Goal: Task Accomplishment & Management: Manage account settings

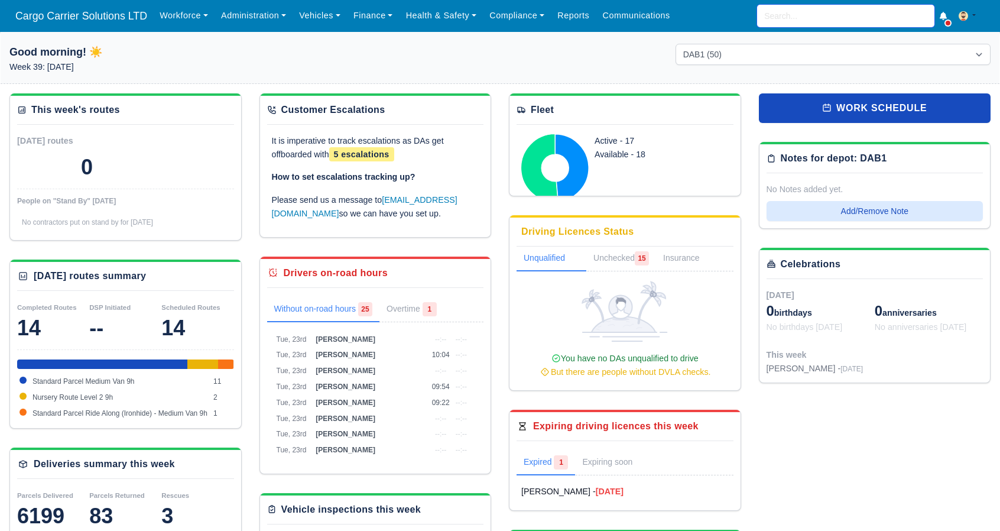
click at [813, 16] on input "search" at bounding box center [845, 16] width 177 height 22
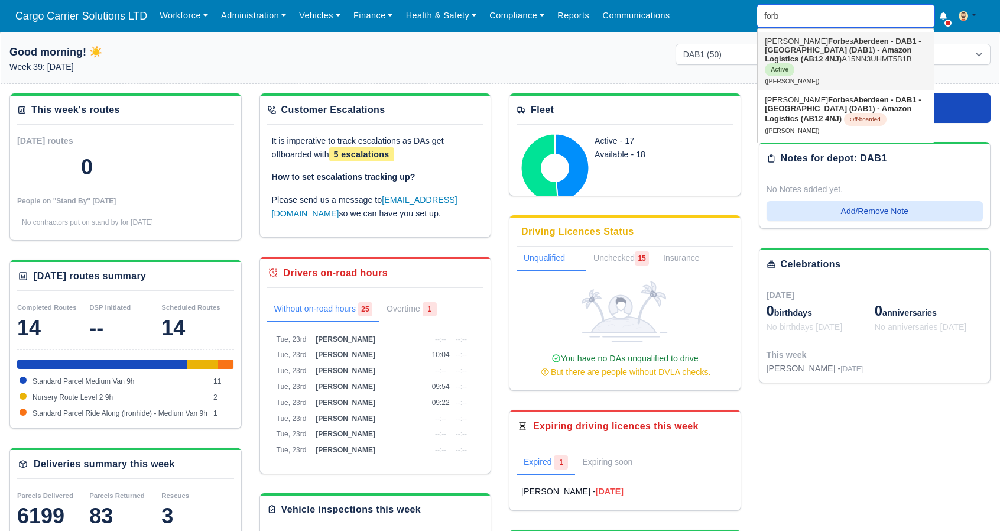
type input "forb"
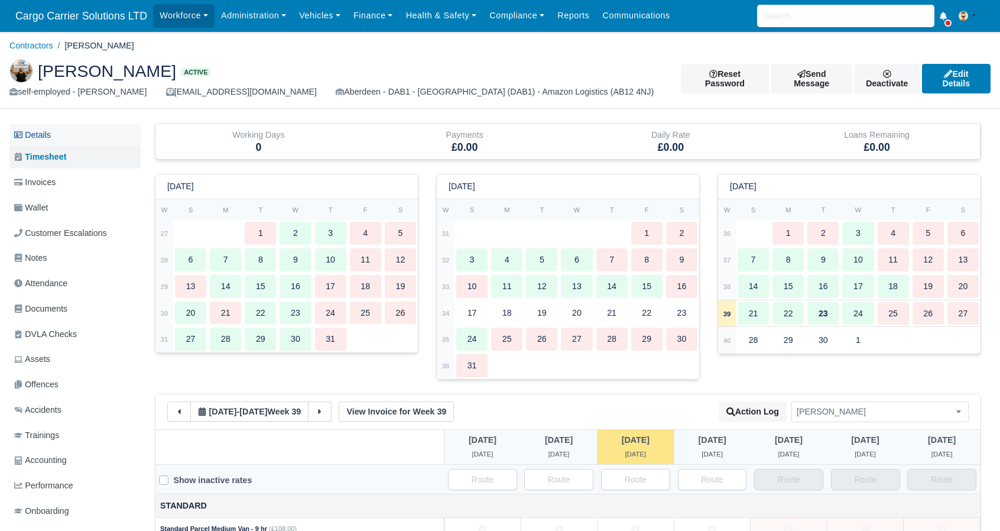
click at [67, 139] on link "Details" at bounding box center [74, 135] width 131 height 22
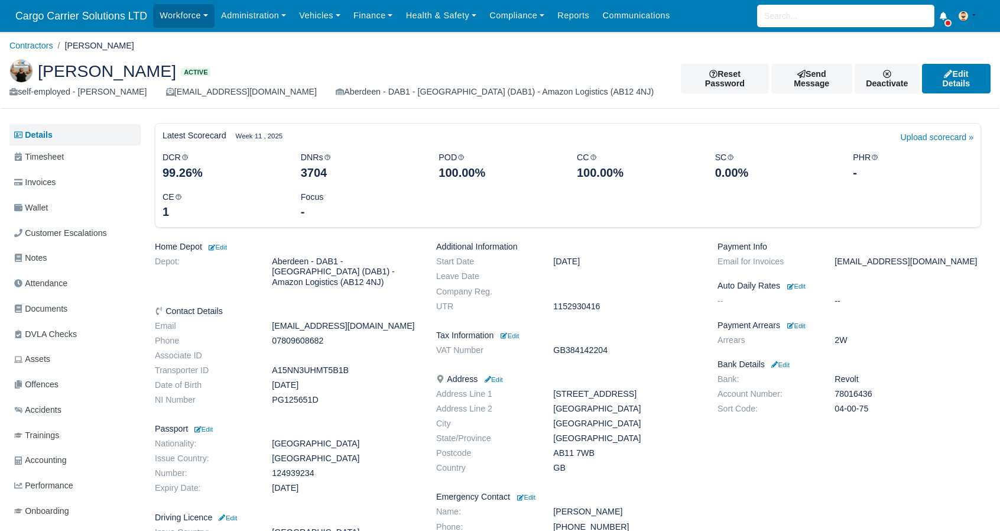
click at [579, 266] on dd "May 27, 2021" at bounding box center [626, 261] width 164 height 10
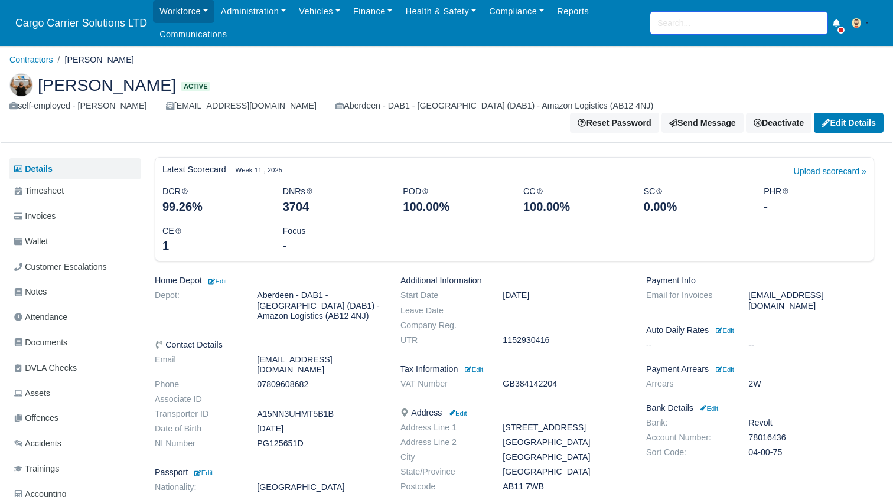
click at [713, 21] on input "search" at bounding box center [739, 23] width 177 height 22
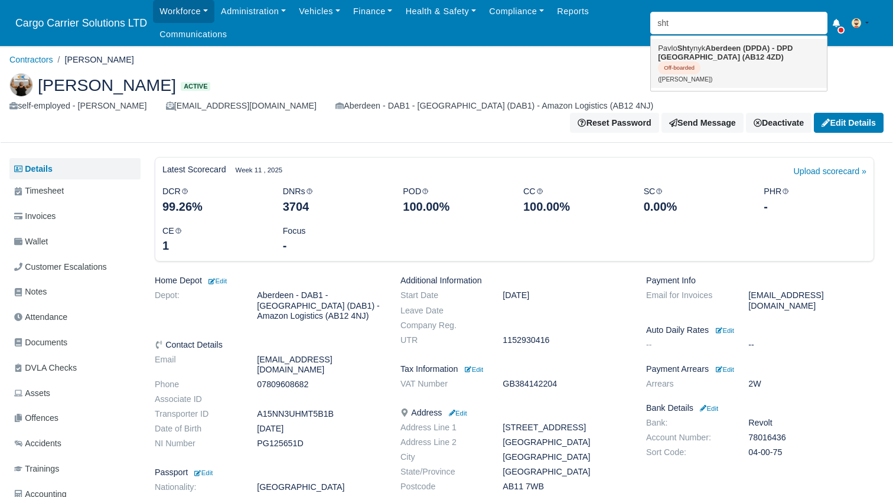
click at [696, 48] on link "Pavlo Sht ynyk Aberdeen (DPDA) - DPD Aberdeen (AB12 4ZD) Off-boarded (Pavlo Sht…" at bounding box center [739, 63] width 176 height 49
type input "Pavlo Shtynyk"
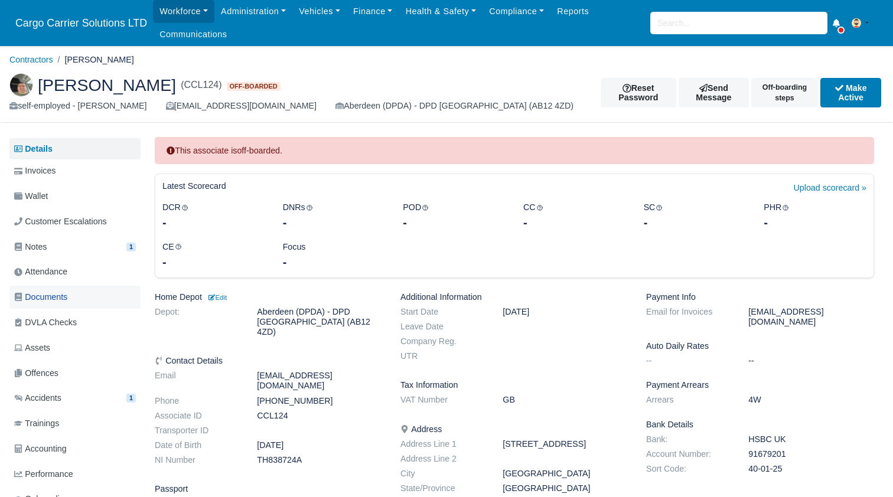
click at [52, 294] on span "Documents" at bounding box center [40, 298] width 53 height 14
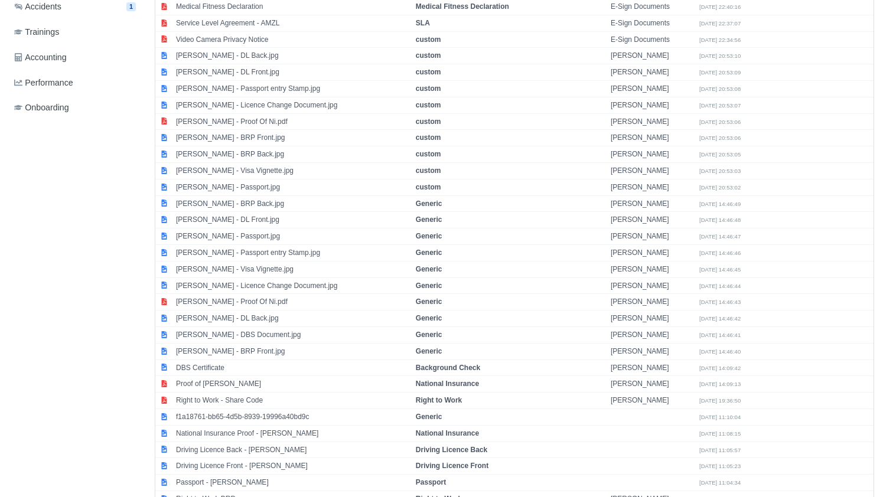
scroll to position [394, 0]
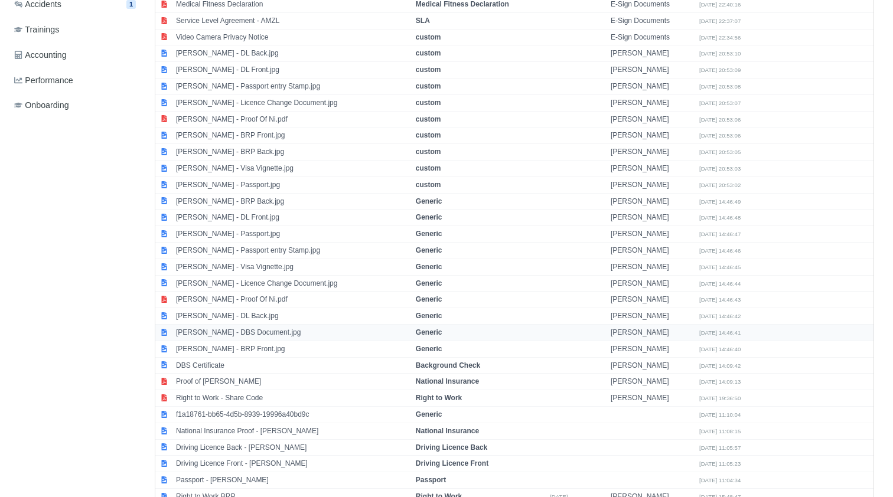
click at [305, 327] on td "Pavlo Shtynyk - DBS Document.jpg" at bounding box center [293, 332] width 240 height 17
select select "generic"
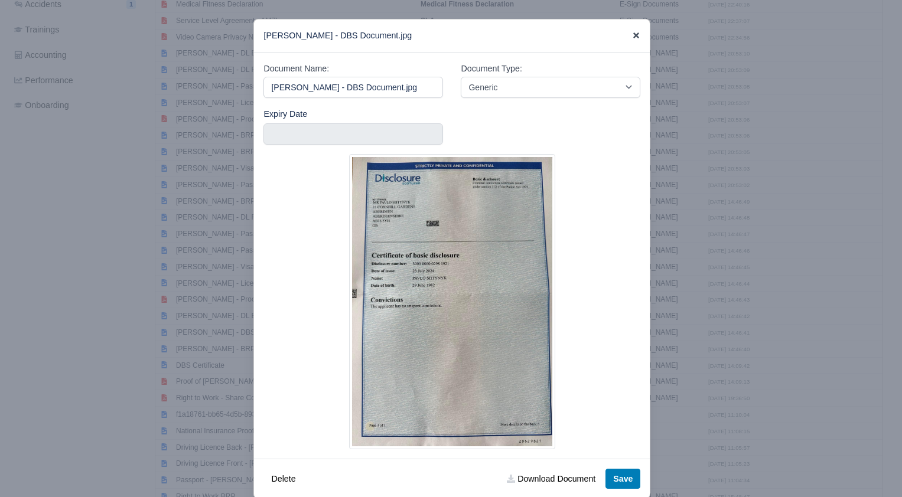
click at [632, 32] on icon at bounding box center [636, 35] width 8 height 8
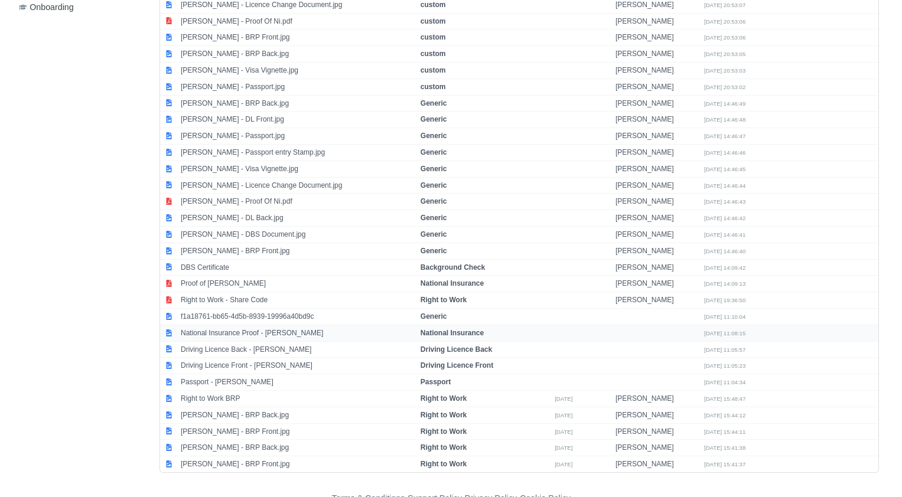
scroll to position [519, 0]
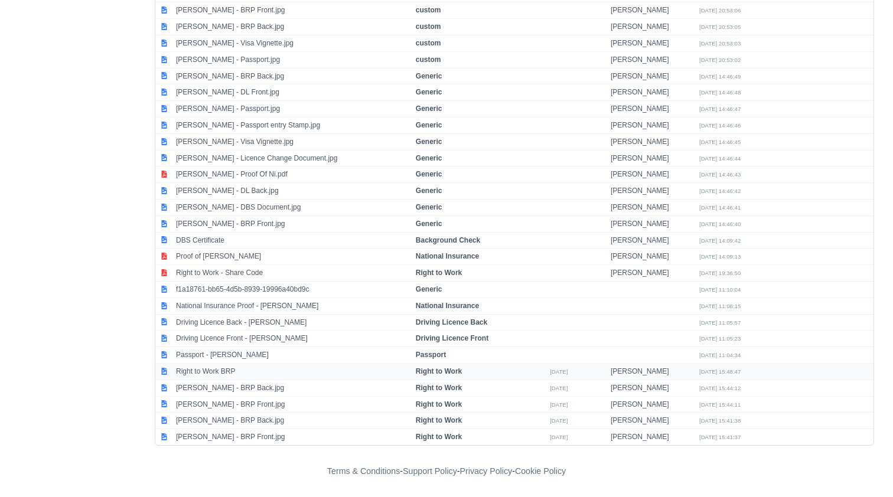
click at [222, 378] on td "Right to Work BRP" at bounding box center [293, 371] width 240 height 17
select select "right-to-work"
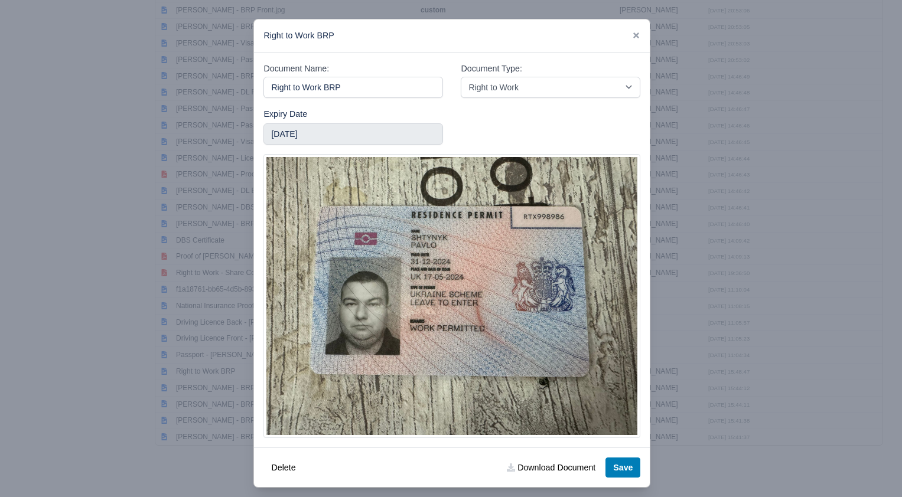
click at [632, 31] on link at bounding box center [636, 35] width 8 height 9
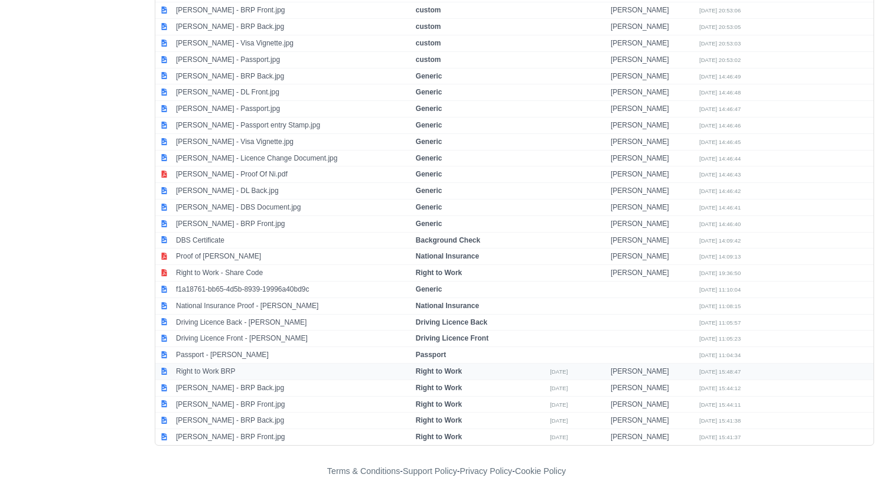
click at [225, 376] on td "Right to Work BRP" at bounding box center [293, 371] width 240 height 17
select select "right-to-work"
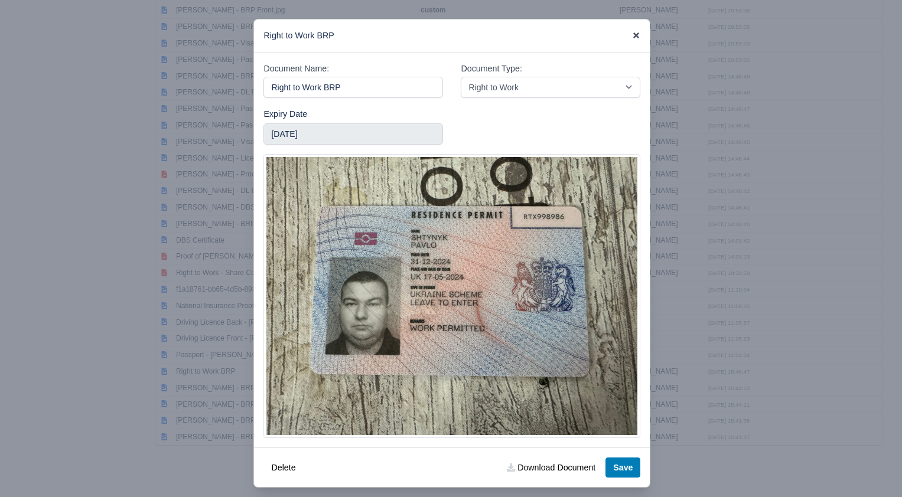
click at [632, 37] on icon at bounding box center [636, 35] width 8 height 8
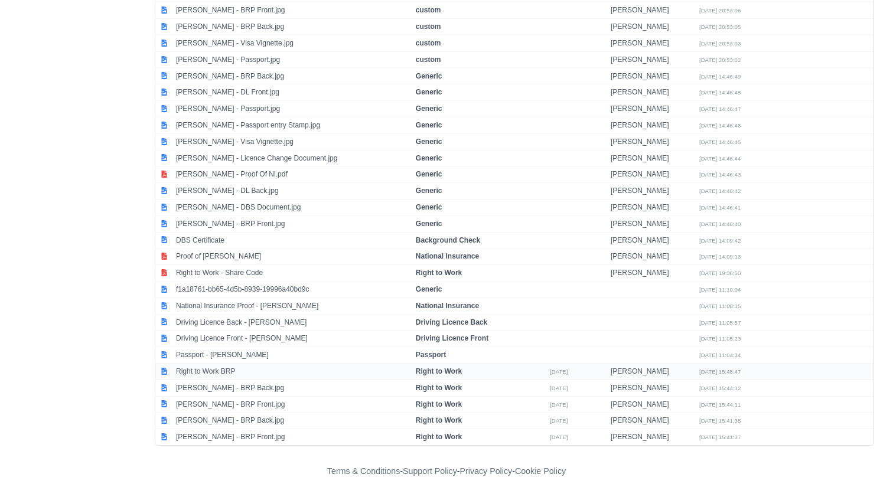
click at [213, 371] on td "Right to Work BRP" at bounding box center [293, 371] width 240 height 17
select select "right-to-work"
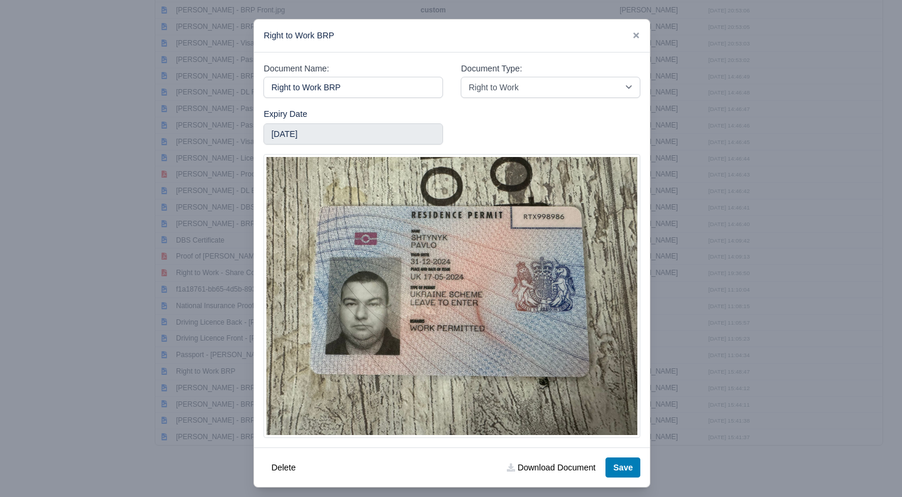
drag, startPoint x: 359, startPoint y: 85, endPoint x: 176, endPoint y: 77, distance: 182.7
click at [176, 77] on div "​ Right to Work BRP Document Name: Right to Work BRP Document Type: -- Accounti…" at bounding box center [451, 253] width 902 height 507
click at [632, 31] on link at bounding box center [636, 35] width 8 height 9
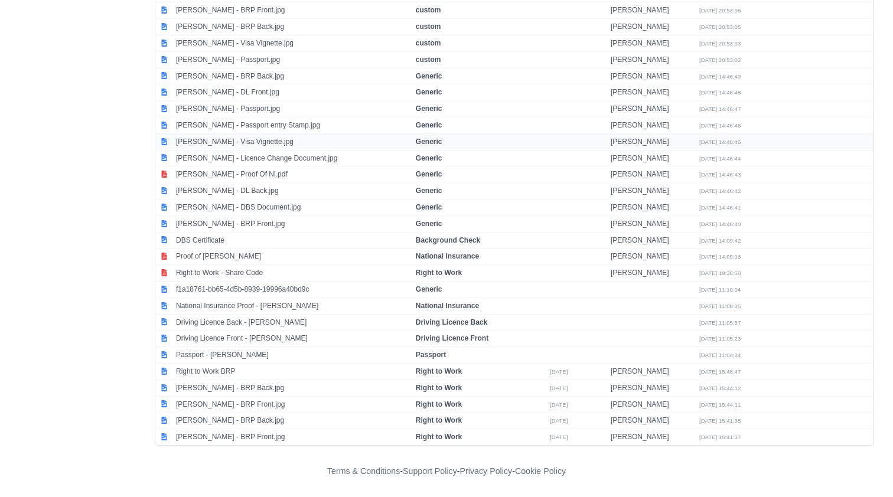
click at [232, 147] on td "Pavlo Shtynyk - Visa Vignette.jpg" at bounding box center [293, 142] width 240 height 17
select select "generic"
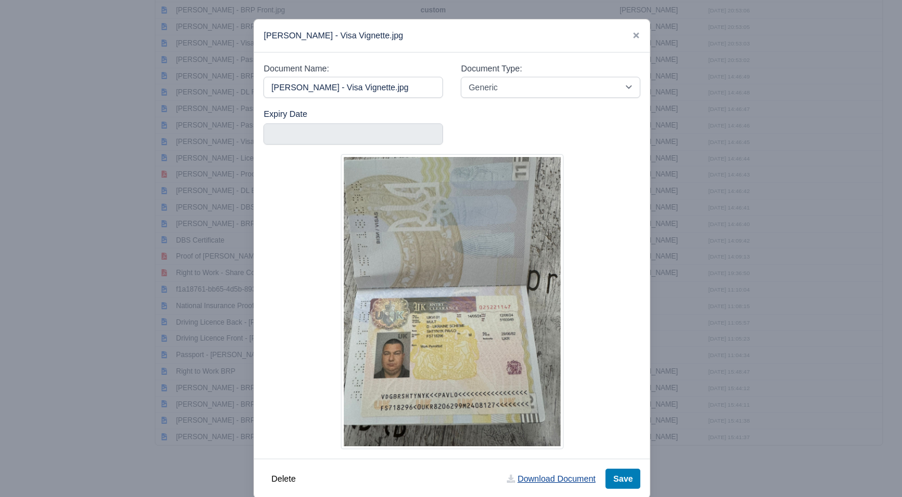
click at [516, 483] on link "Download Document" at bounding box center [551, 479] width 104 height 20
click at [633, 38] on icon at bounding box center [636, 35] width 6 height 6
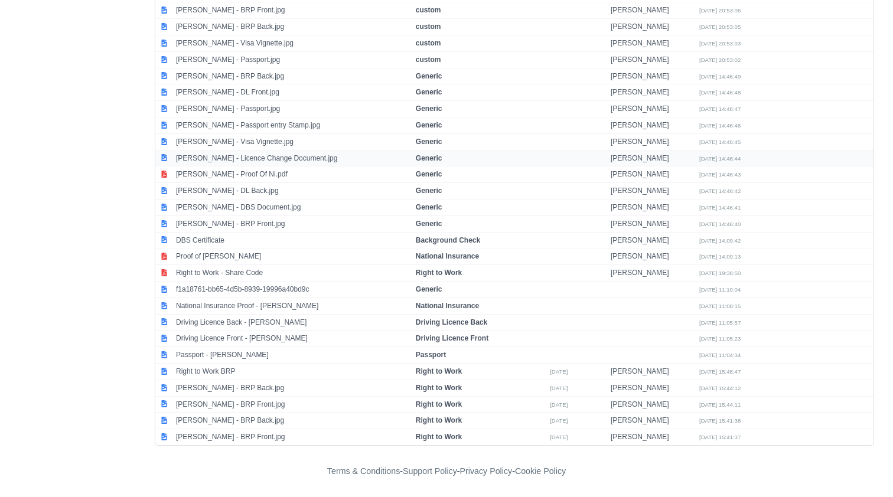
click at [236, 158] on td "Pavlo Shtynyk - Licence Change Document.jpg" at bounding box center [293, 158] width 240 height 17
select select "generic"
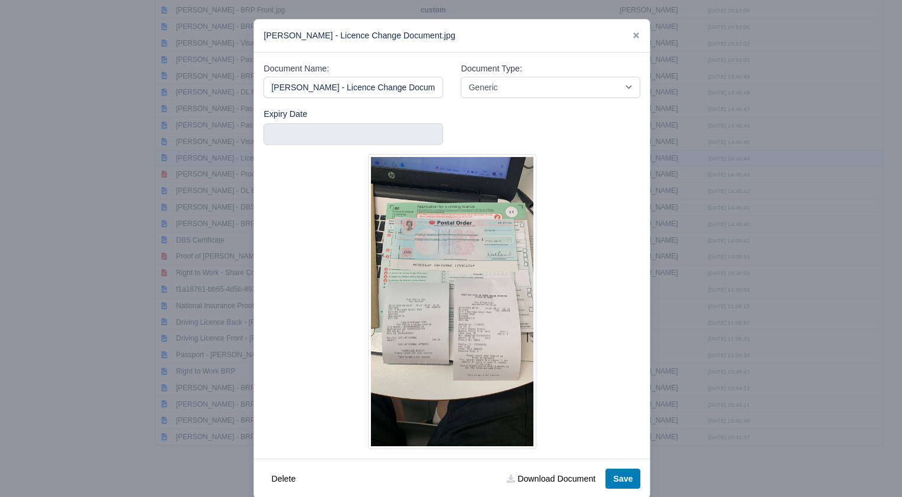
scroll to position [0, 5]
click at [526, 476] on link "Download Document" at bounding box center [551, 479] width 104 height 20
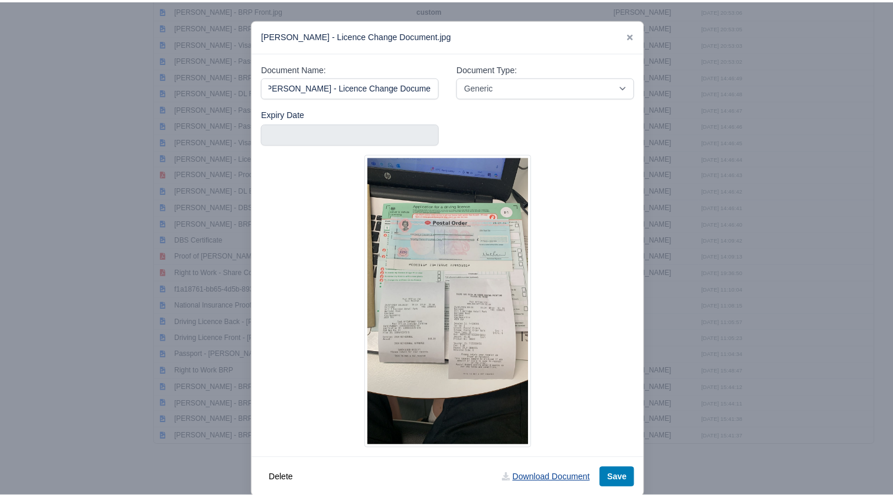
scroll to position [0, 0]
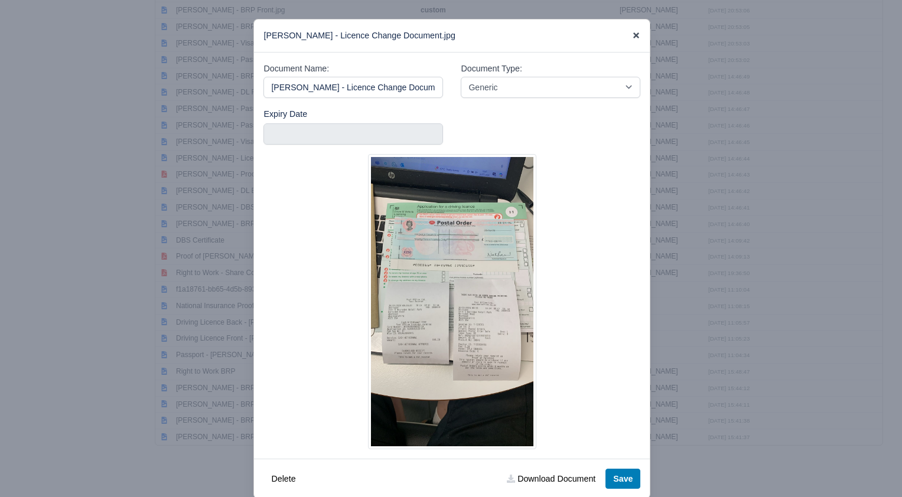
click at [632, 34] on icon at bounding box center [636, 35] width 8 height 8
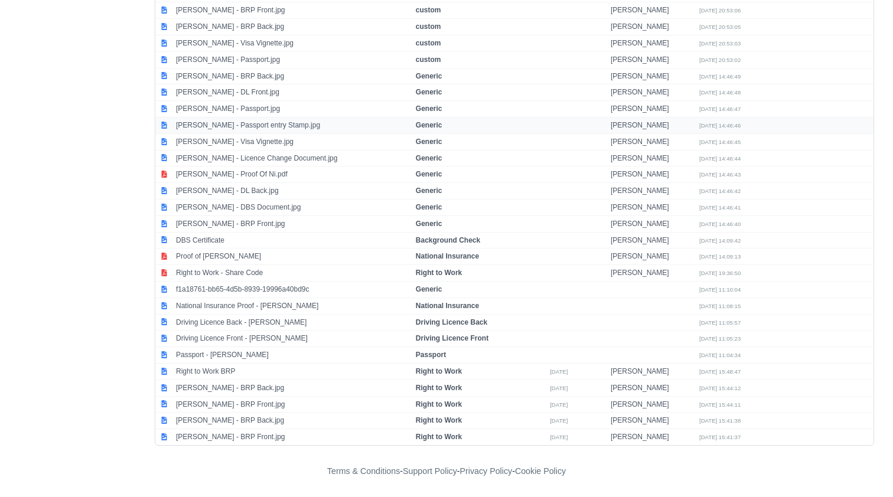
click at [242, 123] on td "Pavlo Shtynyk - Passport entry Stamp.jpg" at bounding box center [293, 125] width 240 height 17
select select "generic"
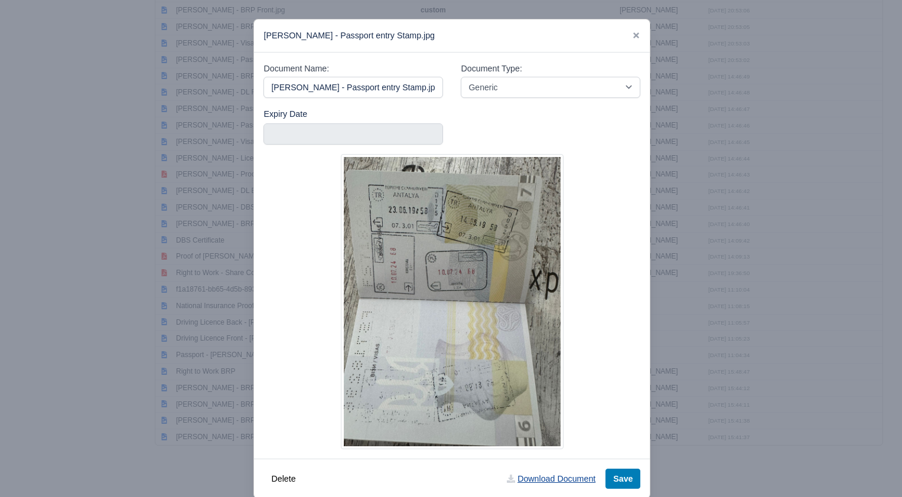
click at [576, 485] on link "Download Document" at bounding box center [551, 479] width 104 height 20
click at [633, 34] on icon at bounding box center [636, 35] width 6 height 6
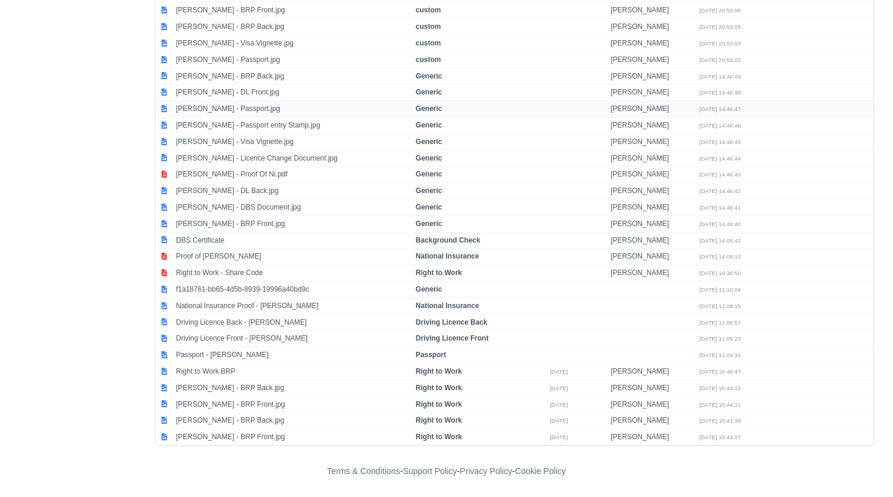
click at [227, 109] on td "Pavlo Shtynyk - Passport.jpg" at bounding box center [293, 109] width 240 height 17
select select "generic"
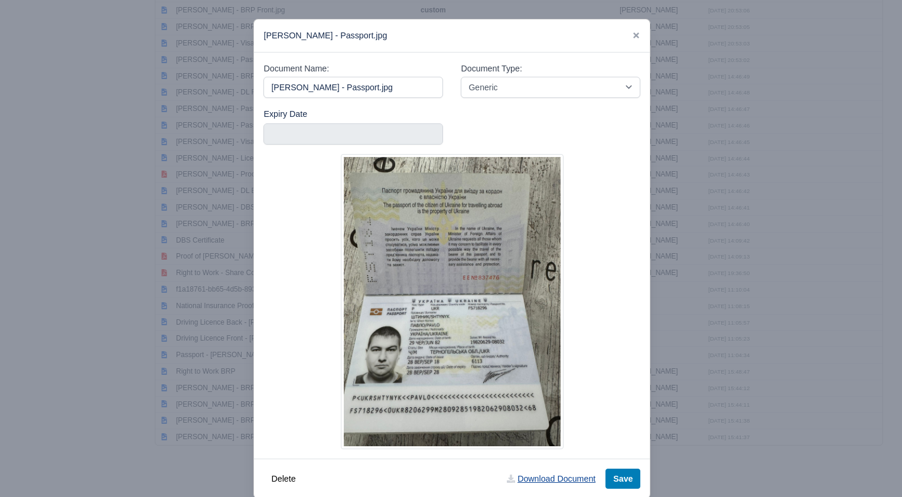
click at [570, 480] on link "Download Document" at bounding box center [551, 479] width 104 height 20
click at [632, 32] on icon at bounding box center [636, 35] width 8 height 8
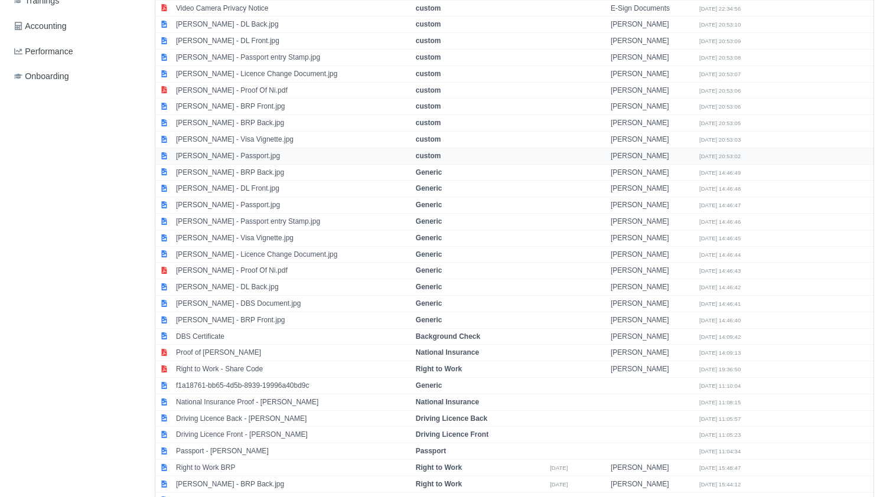
scroll to position [421, 0]
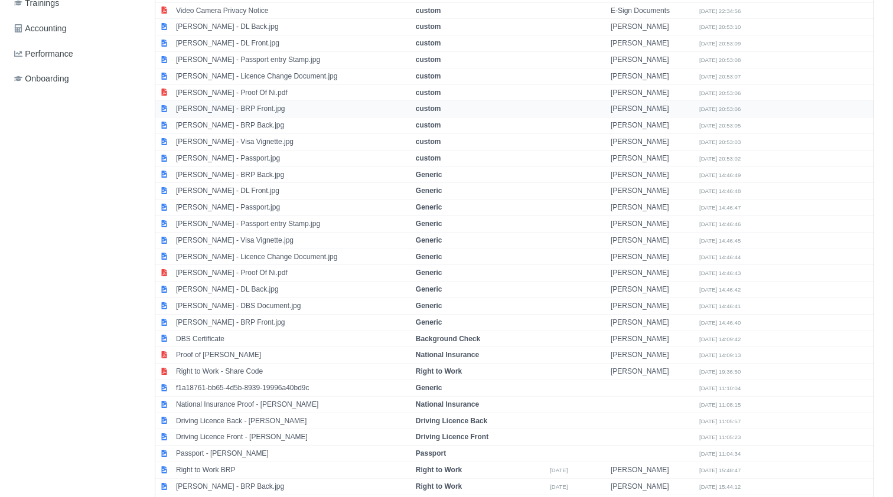
click at [243, 113] on td "Pavlo Shtynyk - BRP Front.jpg" at bounding box center [293, 109] width 240 height 17
select select "custom"
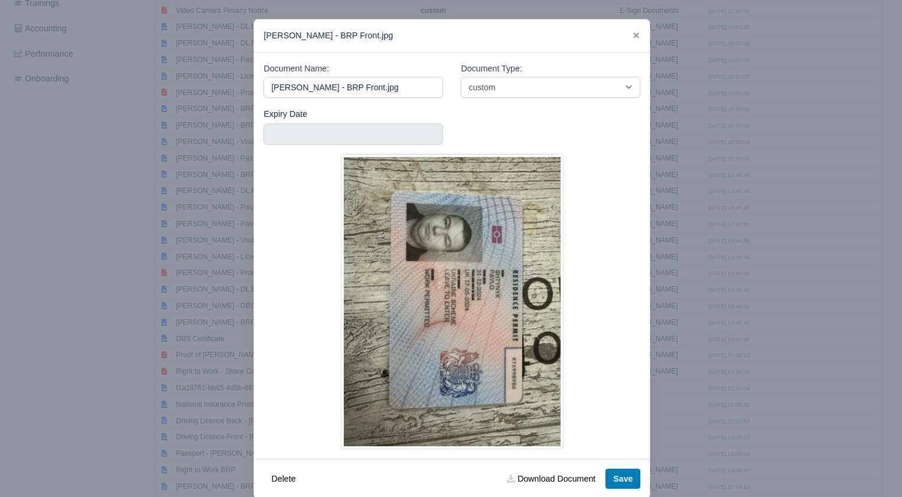
drag, startPoint x: 363, startPoint y: 88, endPoint x: 134, endPoint y: 76, distance: 229.5
click at [134, 76] on div "​ Pavlo Shtynyk - BRP Front.jpg Document Name: Pavlo Shtynyk - BRP Front.jpg Do…" at bounding box center [451, 259] width 902 height 518
click at [536, 486] on link "Download Document" at bounding box center [551, 479] width 104 height 20
click at [625, 35] on div "Pavlo Shtynyk - BRP Front.jpg" at bounding box center [452, 35] width 396 height 33
click at [633, 34] on icon at bounding box center [636, 35] width 6 height 6
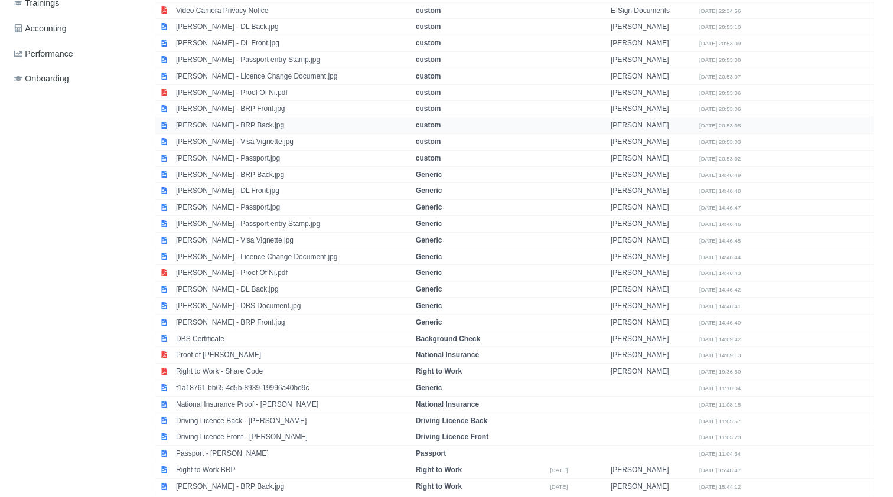
click at [250, 125] on td "Pavlo Shtynyk - BRP Back.jpg" at bounding box center [293, 126] width 240 height 17
select select "custom"
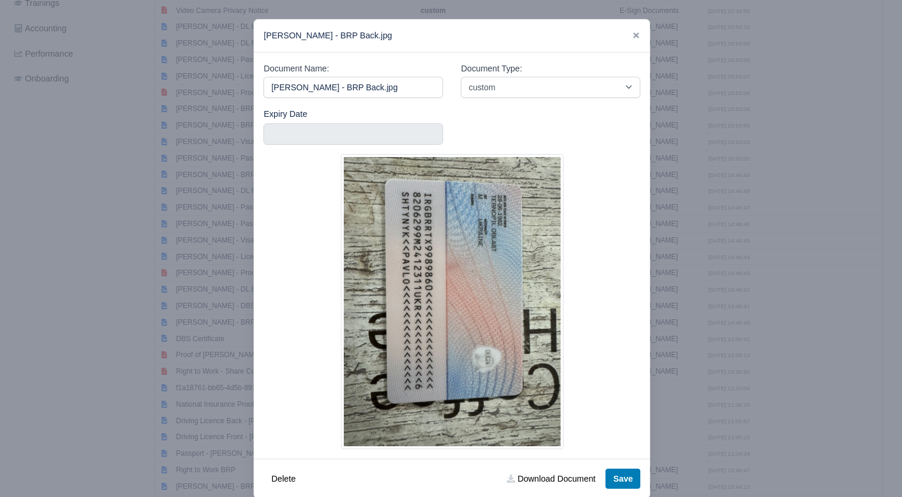
drag, startPoint x: 359, startPoint y: 90, endPoint x: 226, endPoint y: 76, distance: 133.7
click at [226, 76] on div "​ Pavlo Shtynyk - BRP Back.jpg Document Name: Pavlo Shtynyk - BRP Back.jpg Docu…" at bounding box center [451, 259] width 902 height 518
click at [548, 477] on link "Download Document" at bounding box center [551, 479] width 104 height 20
click at [632, 32] on icon at bounding box center [636, 35] width 8 height 8
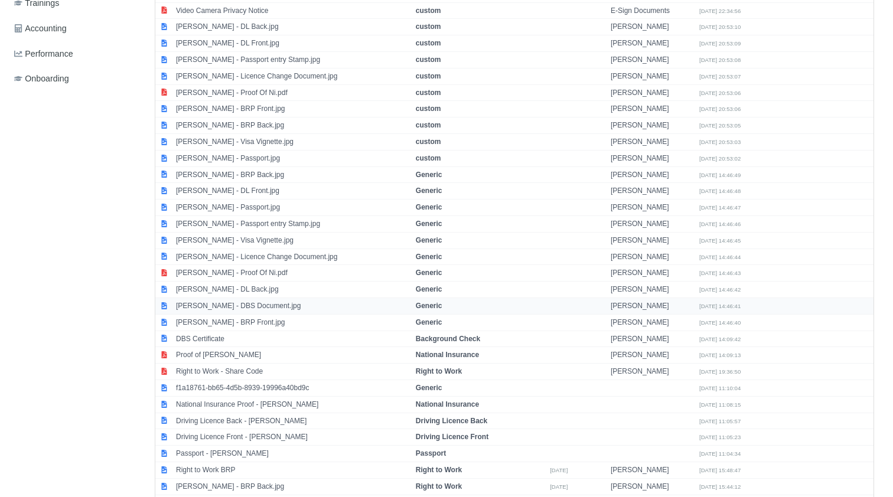
click at [239, 306] on td "Pavlo Shtynyk - DBS Document.jpg" at bounding box center [293, 306] width 240 height 17
select select "generic"
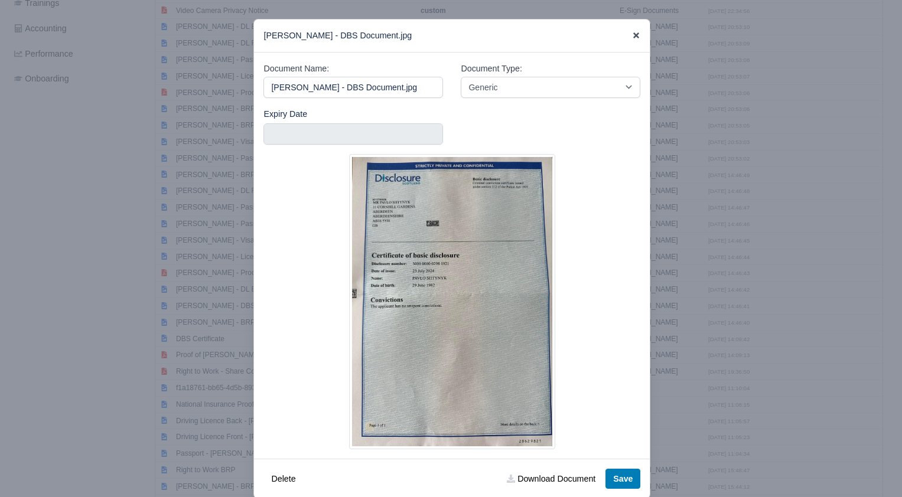
click at [632, 38] on icon at bounding box center [636, 35] width 8 height 8
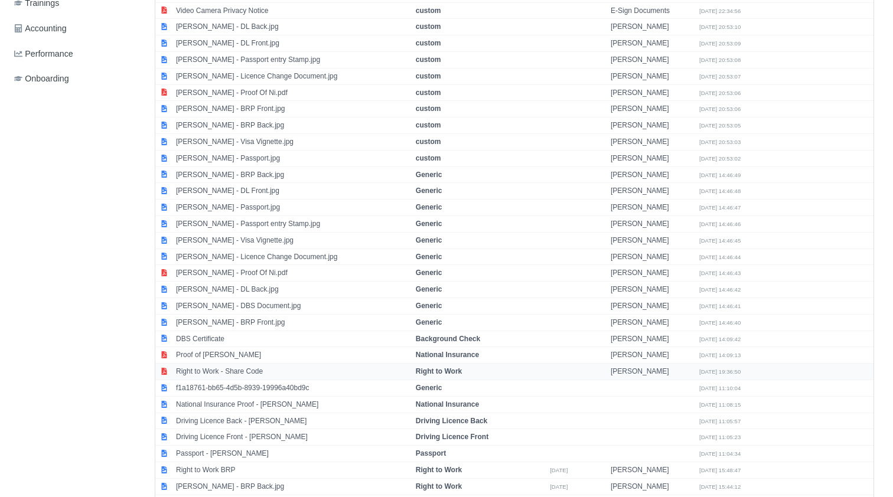
click at [220, 369] on td "Right to Work - Share Code" at bounding box center [293, 372] width 240 height 17
select select "right-to-work"
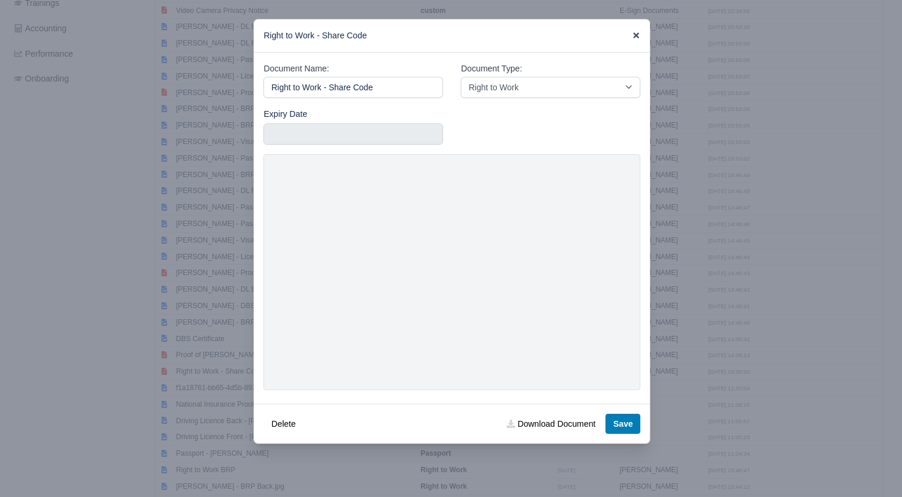
click at [637, 35] on icon at bounding box center [636, 35] width 6 height 6
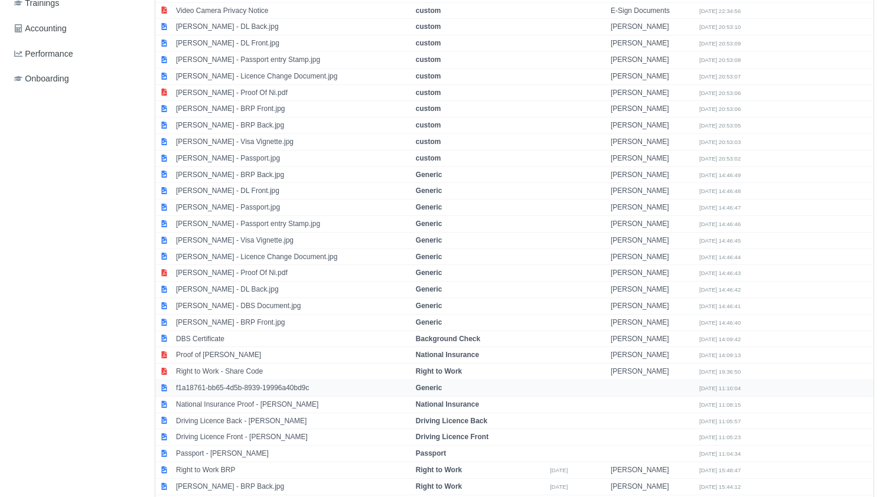
click at [233, 390] on td "f1a18761-bb65-4d5b-8939-19996a40bd9c" at bounding box center [293, 388] width 240 height 17
select select "generic"
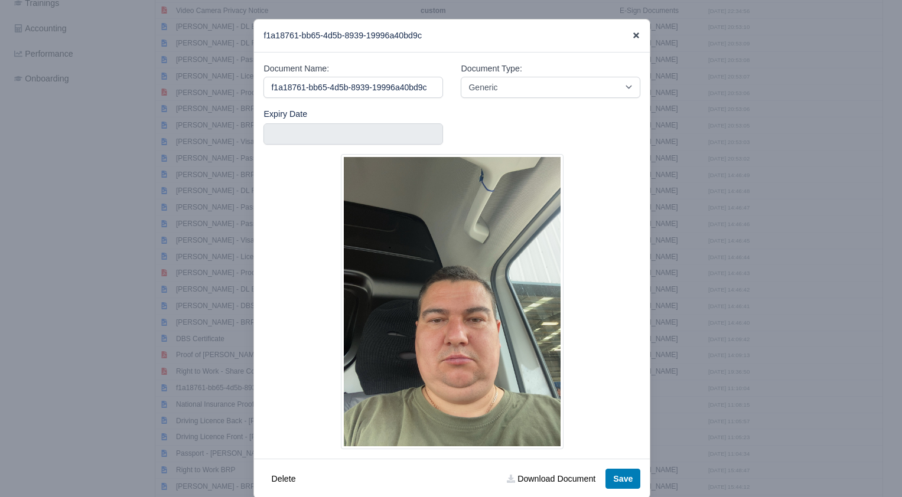
click at [633, 36] on icon at bounding box center [636, 35] width 6 height 6
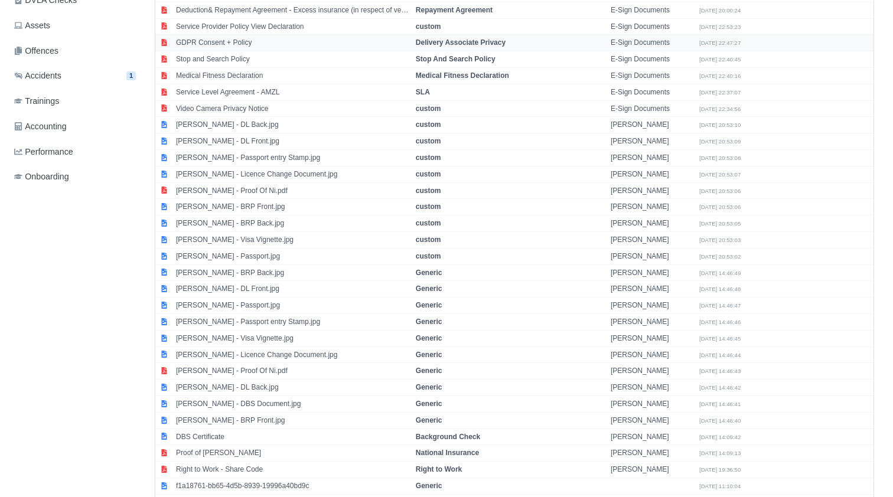
scroll to position [0, 0]
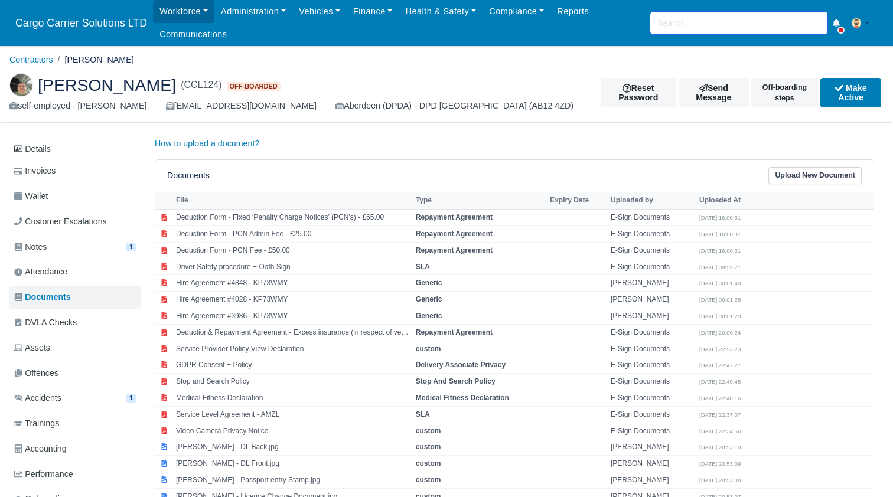
click at [694, 21] on input "search" at bounding box center [739, 23] width 177 height 22
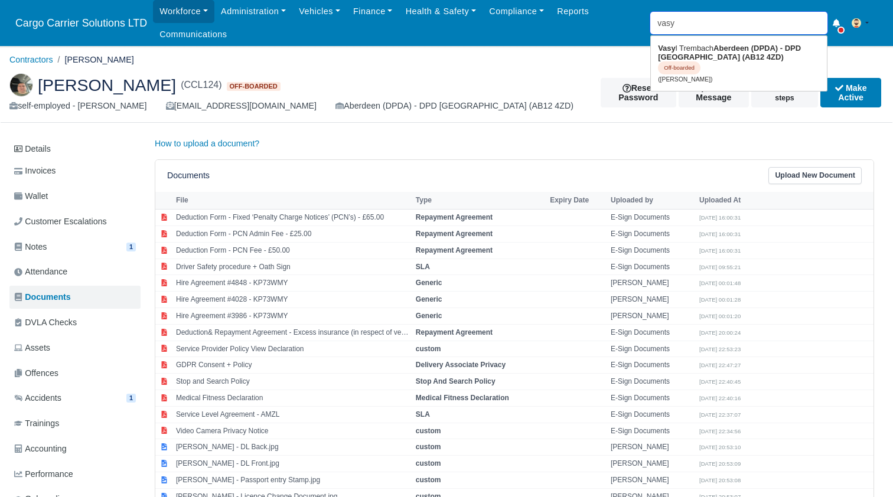
type input "vasyl"
type input "vasyl Trembach"
click at [703, 59] on strong "Aberdeen (DPDA) - DPD Aberdeen (AB12 4ZD)" at bounding box center [737, 58] width 158 height 28
type input "Vasyl Trembach"
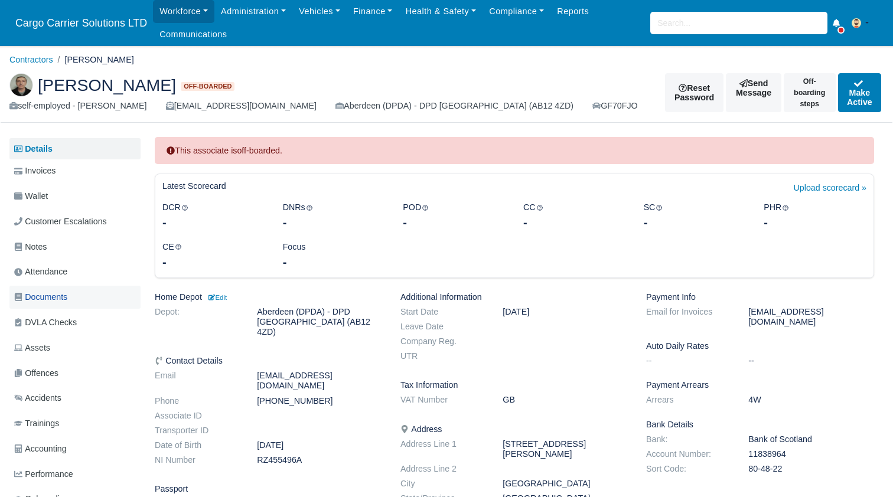
click at [76, 300] on link "Documents" at bounding box center [74, 297] width 131 height 23
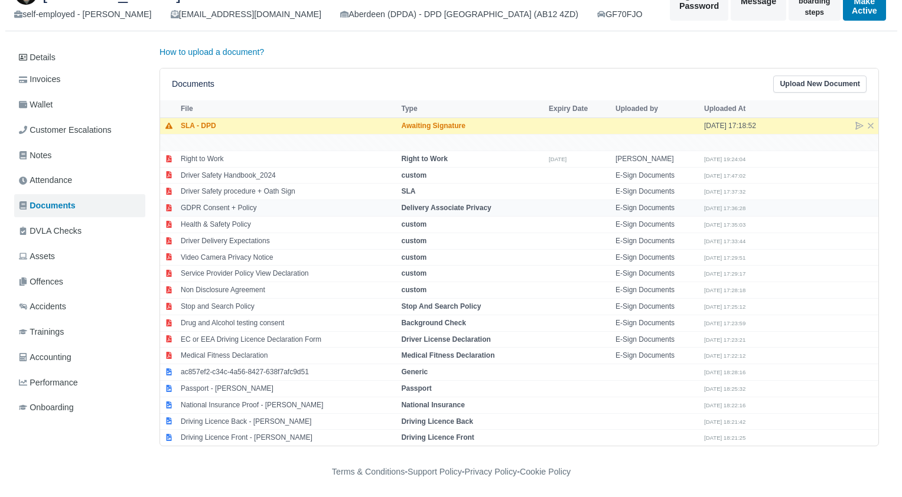
scroll to position [92, 0]
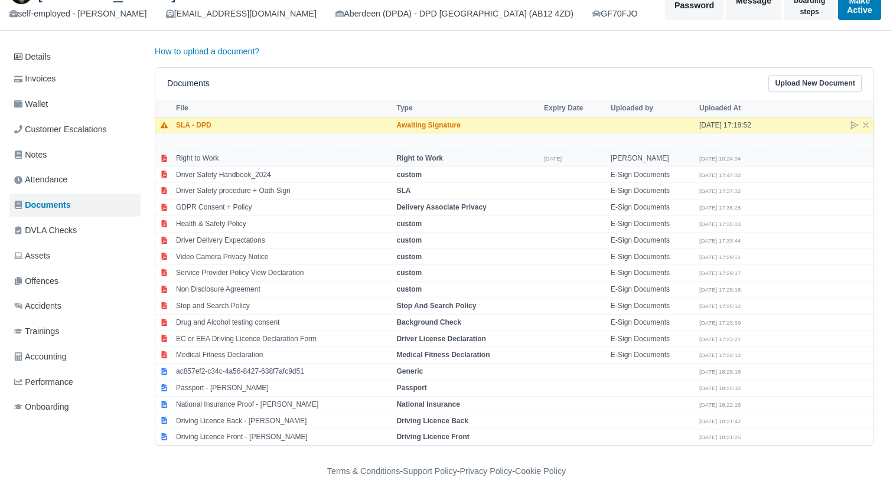
click at [246, 161] on td "Right to Work" at bounding box center [283, 158] width 220 height 17
select select "right-to-work"
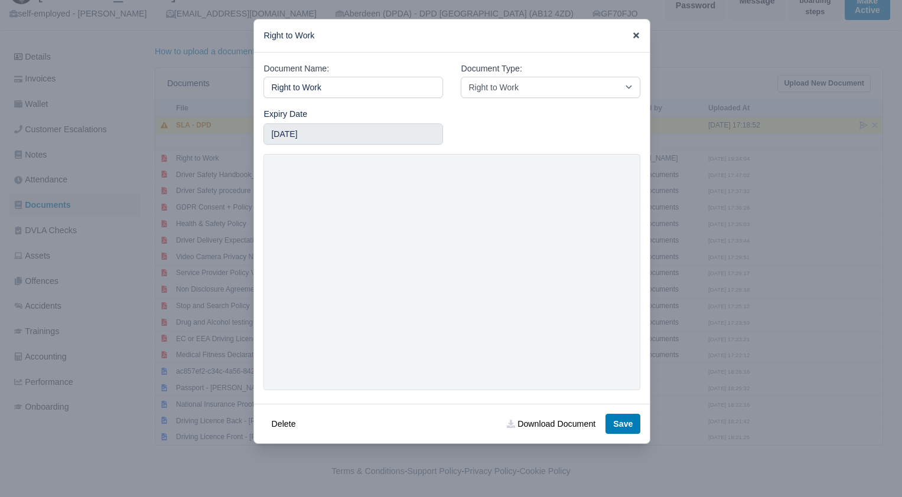
click at [634, 31] on icon at bounding box center [636, 35] width 8 height 8
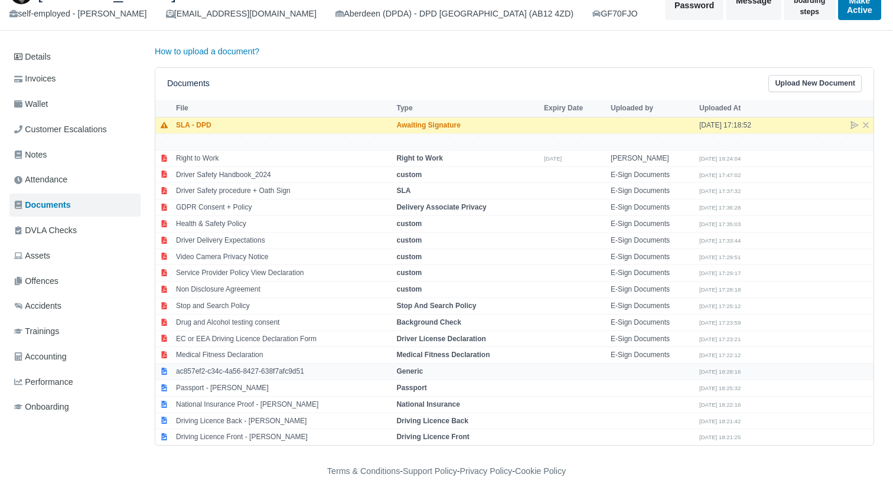
click at [201, 370] on td "ac857ef2-c34c-4a56-8427-638f7afc9d51" at bounding box center [283, 372] width 220 height 17
select select "generic"
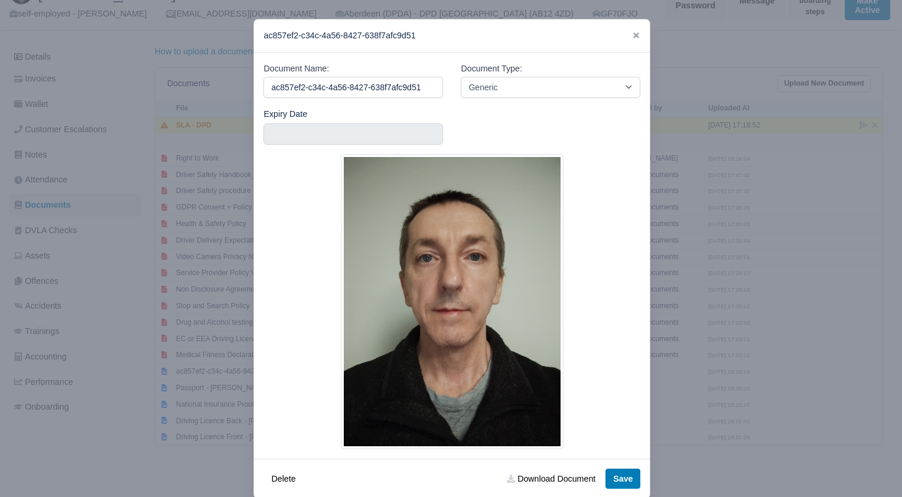
drag, startPoint x: 428, startPoint y: 83, endPoint x: 131, endPoint y: 83, distance: 297.8
click at [131, 83] on div "​ ac857ef2-c34c-4a56-8427-638f7afc9d51 Document Name: ac857ef2-c34c-4a56-8427-6…" at bounding box center [451, 259] width 902 height 518
type input "Profile Photo"
click at [625, 480] on button "Save" at bounding box center [623, 479] width 35 height 20
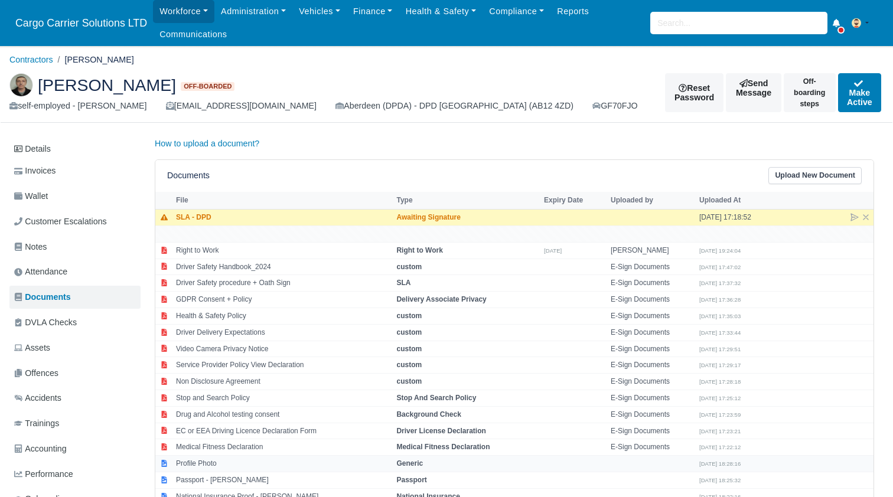
click at [216, 464] on td "Profile Photo" at bounding box center [283, 464] width 220 height 17
select select "generic"
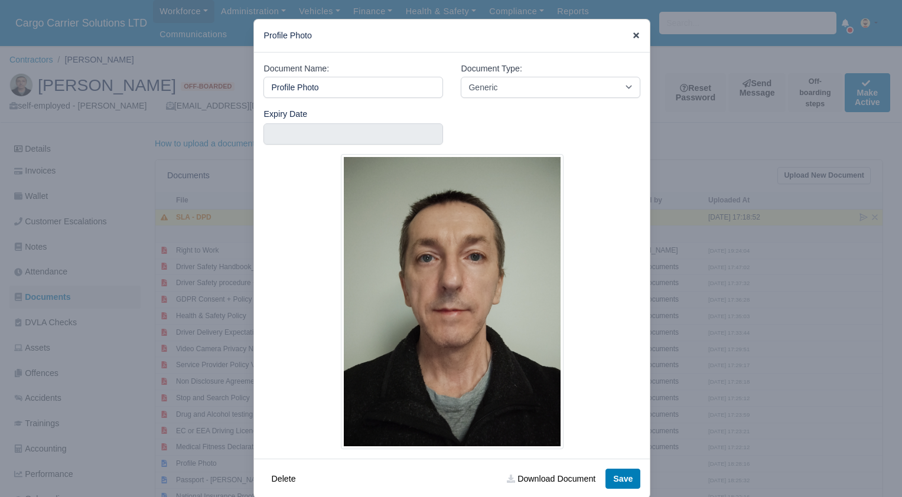
click at [633, 34] on icon at bounding box center [636, 35] width 6 height 6
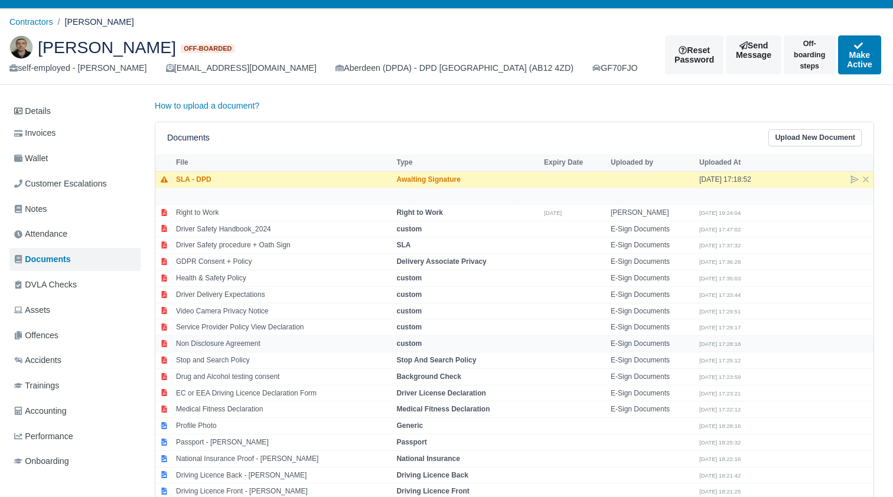
scroll to position [92, 0]
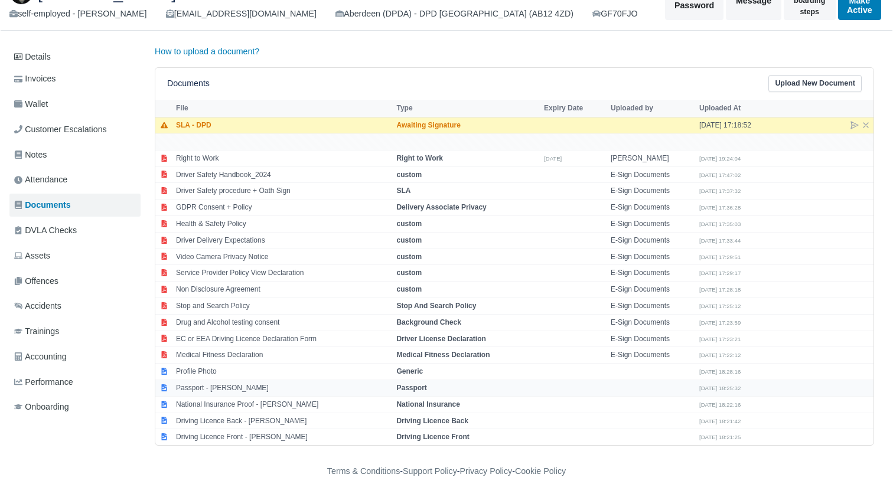
click at [220, 385] on td "Passport - [PERSON_NAME]" at bounding box center [283, 388] width 220 height 17
select select "passport"
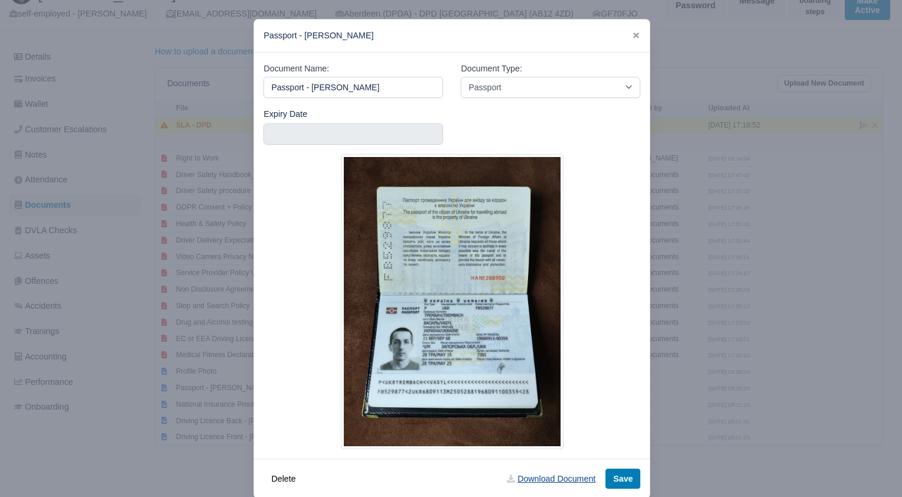
click at [539, 484] on link "Download Document" at bounding box center [551, 479] width 104 height 20
click at [633, 35] on icon at bounding box center [636, 35] width 6 height 6
